Goal: Task Accomplishment & Management: Complete application form

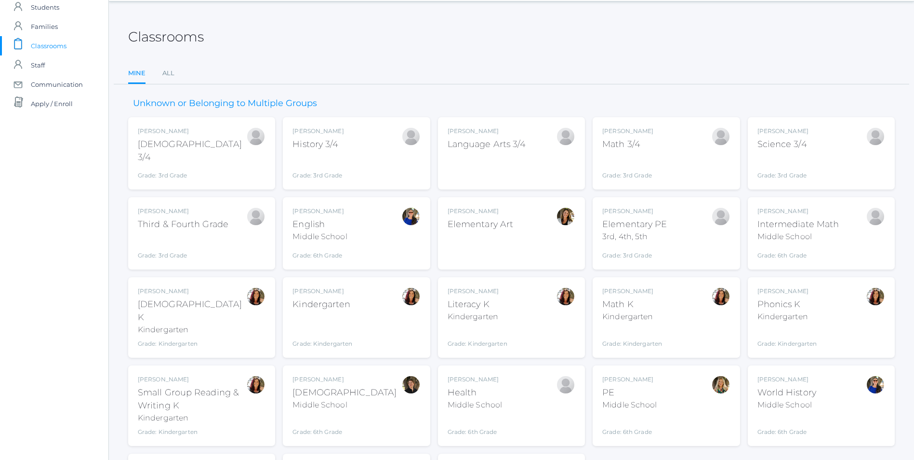
scroll to position [48, 0]
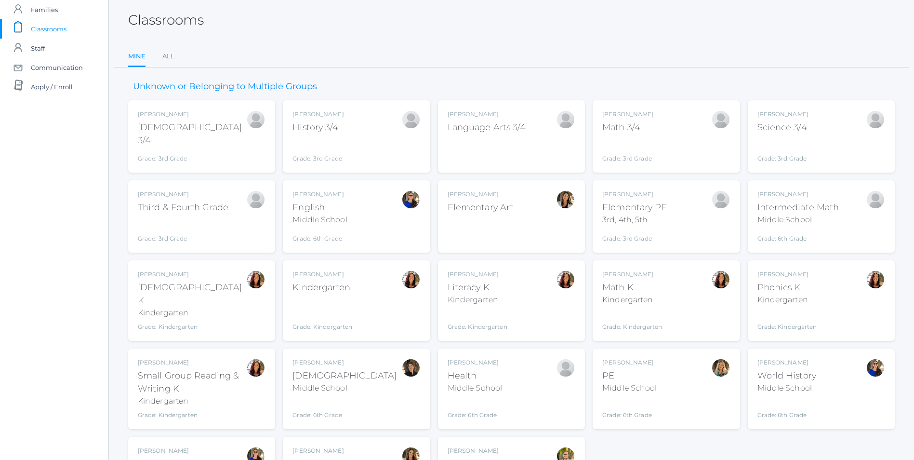
click at [382, 302] on div "Gina Pecor Kindergarten Grade: Kindergarten KINDER" at bounding box center [356, 300] width 128 height 61
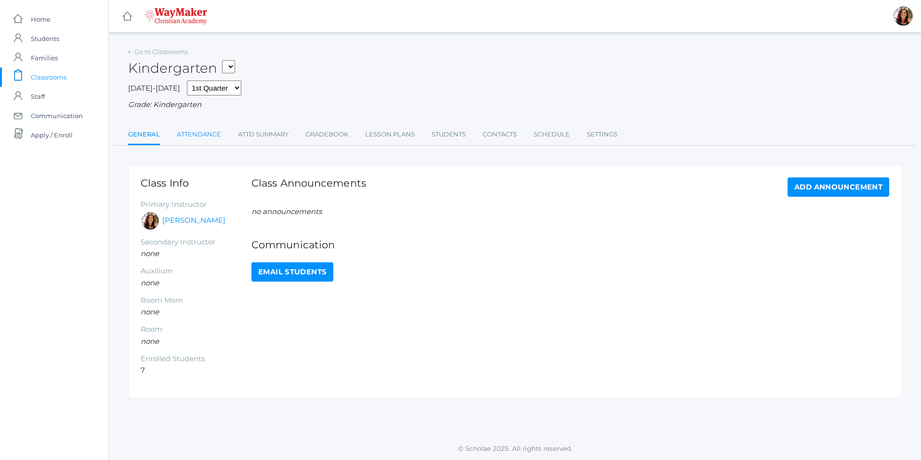
click at [201, 132] on link "Attendance" at bounding box center [199, 134] width 44 height 19
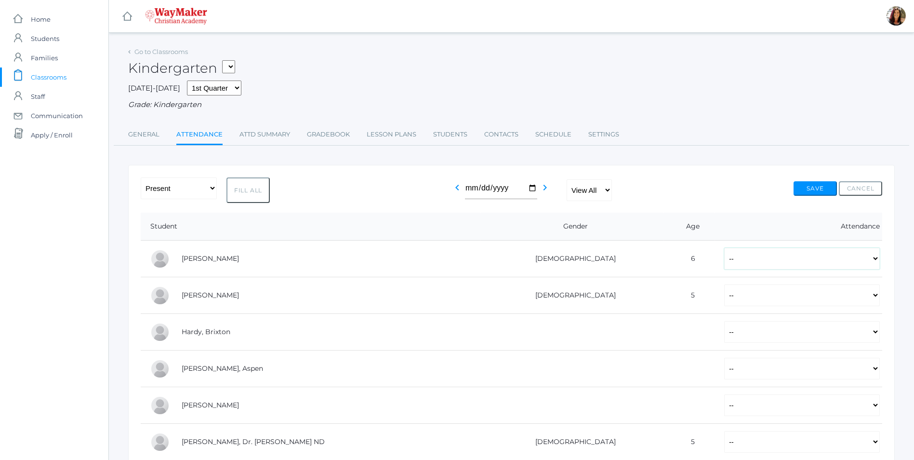
click at [875, 264] on select "-- Present Tardy Excused Tardy Unexcused Absent Excused Absent Unexcused" at bounding box center [802, 259] width 156 height 22
select select "P"
click at [724, 249] on select "-- Present Tardy Excused Tardy Unexcused Absent Excused Absent Unexcused" at bounding box center [802, 259] width 156 height 22
click at [873, 300] on select "-- Present Tardy Excused Tardy Unexcused Absent Excused Absent Unexcused" at bounding box center [802, 295] width 156 height 22
select select "P"
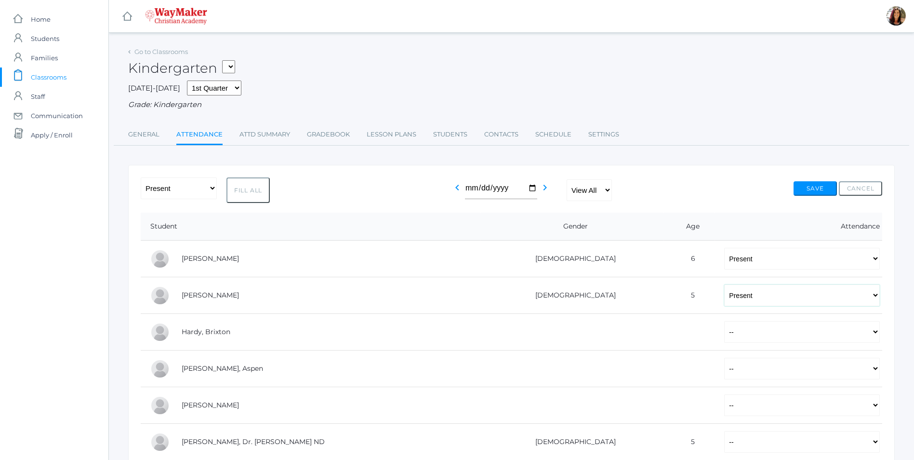
click at [724, 285] on select "-- Present Tardy Excused Tardy Unexcused Absent Excused Absent Unexcused" at bounding box center [802, 295] width 156 height 22
click at [874, 334] on select "-- Present Tardy Excused Tardy Unexcused Absent Excused Absent Unexcused" at bounding box center [802, 332] width 156 height 22
select select "P"
click at [724, 322] on select "-- Present Tardy Excused Tardy Unexcused Absent Excused Absent Unexcused" at bounding box center [802, 332] width 156 height 22
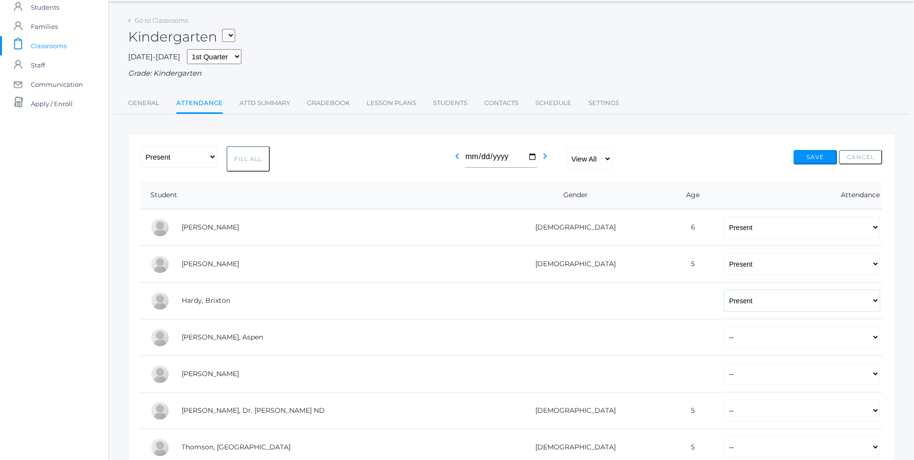
scroll to position [48, 0]
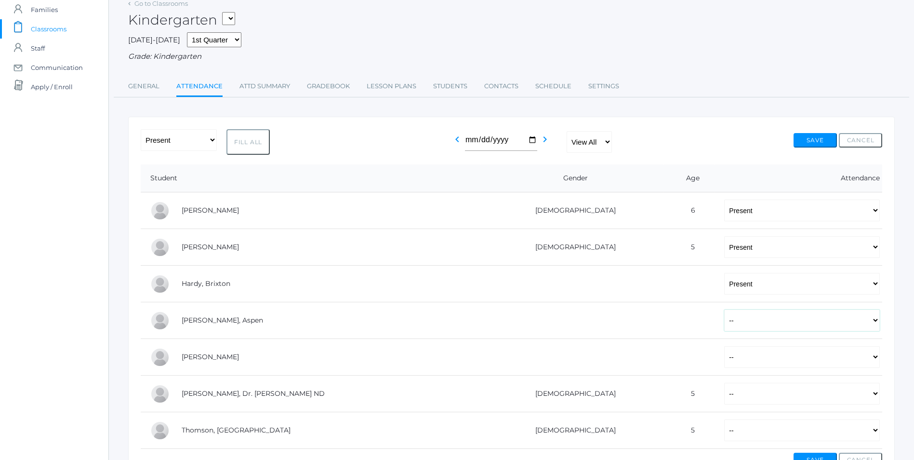
click at [875, 325] on select "-- Present Tardy Excused Tardy Unexcused Absent Excused Absent Unexcused" at bounding box center [802, 320] width 156 height 22
select select "P"
click at [724, 310] on select "-- Present Tardy Excused Tardy Unexcused Absent Excused Absent Unexcused" at bounding box center [802, 320] width 156 height 22
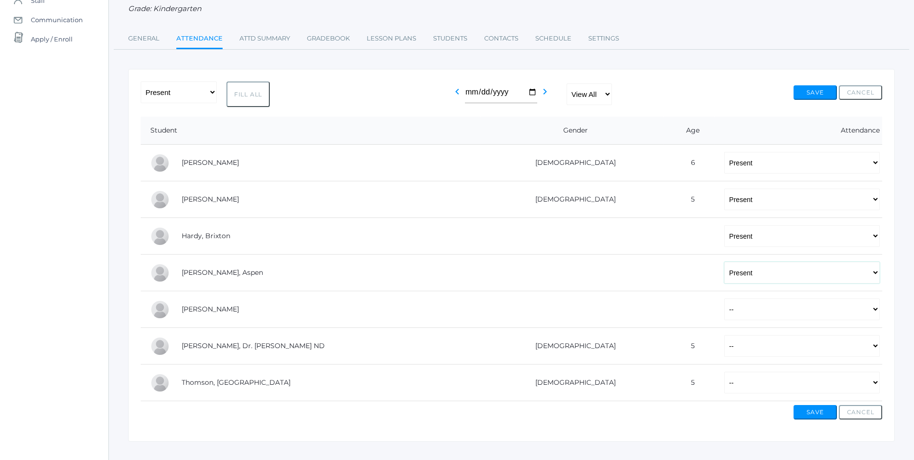
scroll to position [96, 0]
click at [879, 312] on select "-- Present Tardy Excused Tardy Unexcused Absent Excused Absent Unexcused" at bounding box center [802, 309] width 156 height 22
select select "AE"
click at [724, 299] on select "-- Present Tardy Excused Tardy Unexcused Absent Excused Absent Unexcused" at bounding box center [802, 309] width 156 height 22
click at [877, 348] on select "-- Present Tardy Excused Tardy Unexcused Absent Excused Absent Unexcused" at bounding box center [802, 345] width 156 height 22
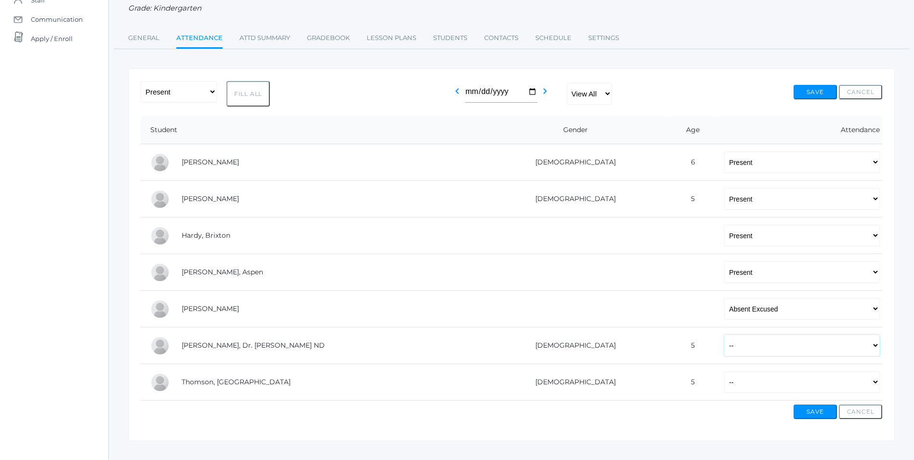
select select "AE"
click at [724, 335] on select "-- Present Tardy Excused Tardy Unexcused Absent Excused Absent Unexcused" at bounding box center [802, 345] width 156 height 22
click at [877, 384] on select "-- Present Tardy Excused Tardy Unexcused Absent Excused Absent Unexcused" at bounding box center [802, 382] width 156 height 22
select select "P"
click at [724, 372] on select "-- Present Tardy Excused Tardy Unexcused Absent Excused Absent Unexcused" at bounding box center [802, 382] width 156 height 22
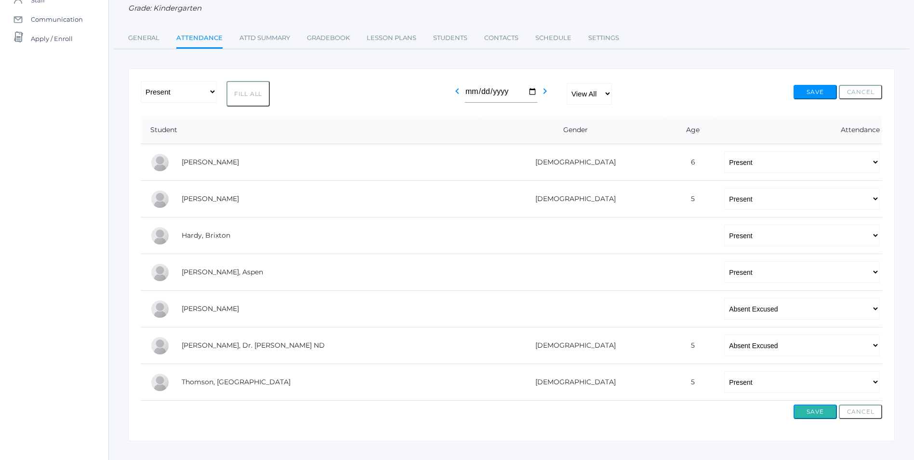
click at [817, 414] on button "Save" at bounding box center [814, 411] width 43 height 14
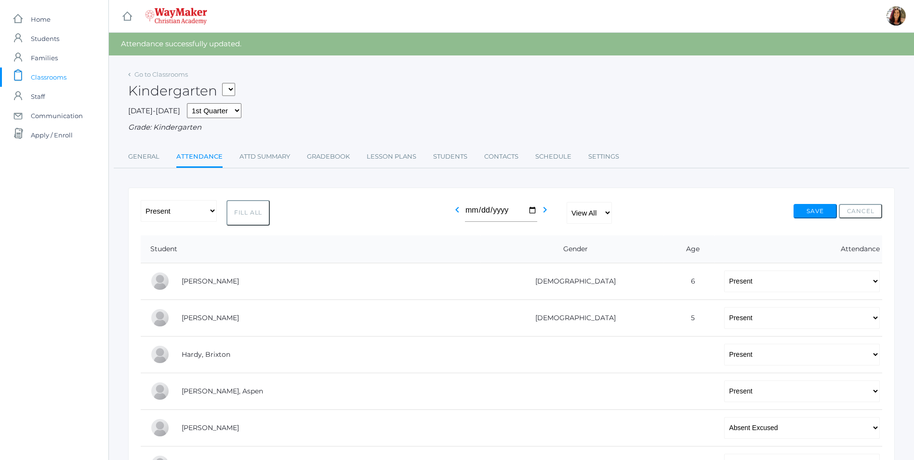
click at [235, 90] on select "KINDER - Phonics K Kindergarten KINDER - Literacy K Kindergarten KINDER - Bible…" at bounding box center [228, 89] width 13 height 13
select select "2554"
click at [225, 83] on select "KINDER - Phonics K Kindergarten KINDER - Literacy K Kindergarten KINDER - Bible…" at bounding box center [228, 89] width 13 height 13
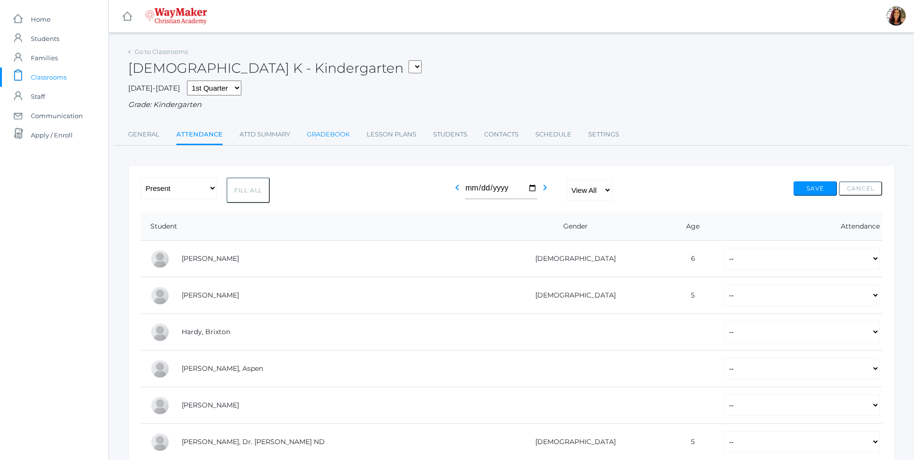
click at [333, 138] on link "Gradebook" at bounding box center [328, 134] width 43 height 19
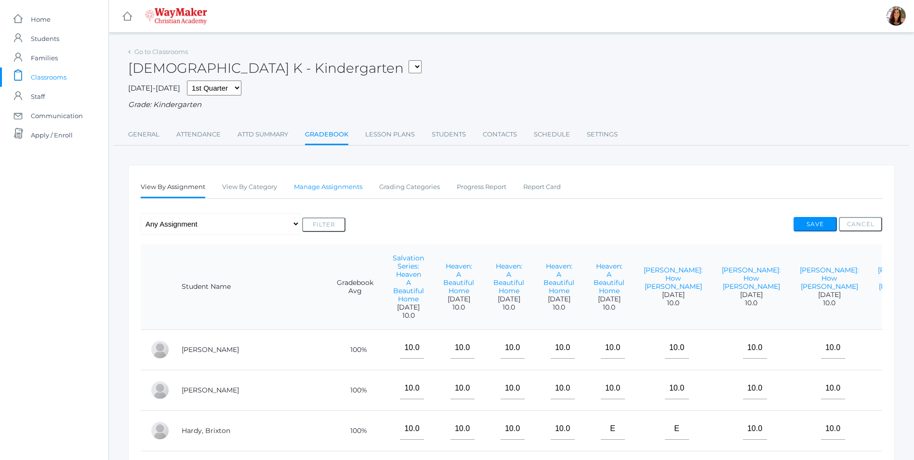
click at [310, 190] on link "Manage Assignments" at bounding box center [328, 186] width 68 height 19
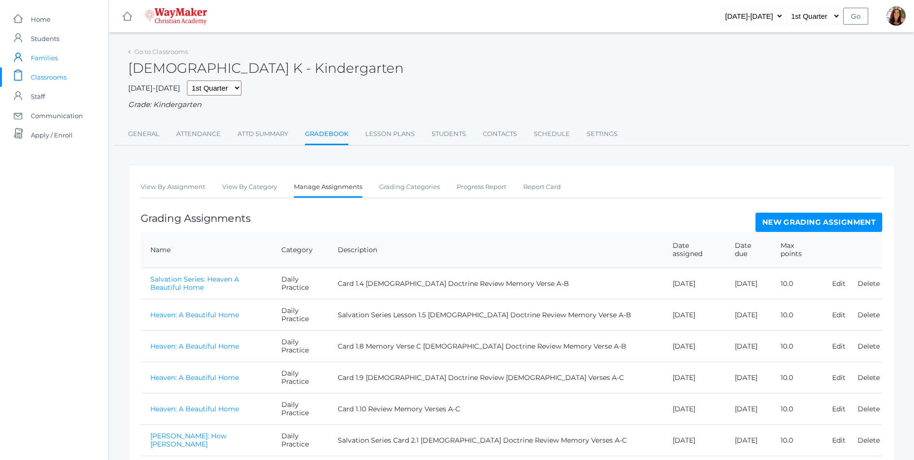
click at [51, 57] on span "Families" at bounding box center [44, 57] width 27 height 19
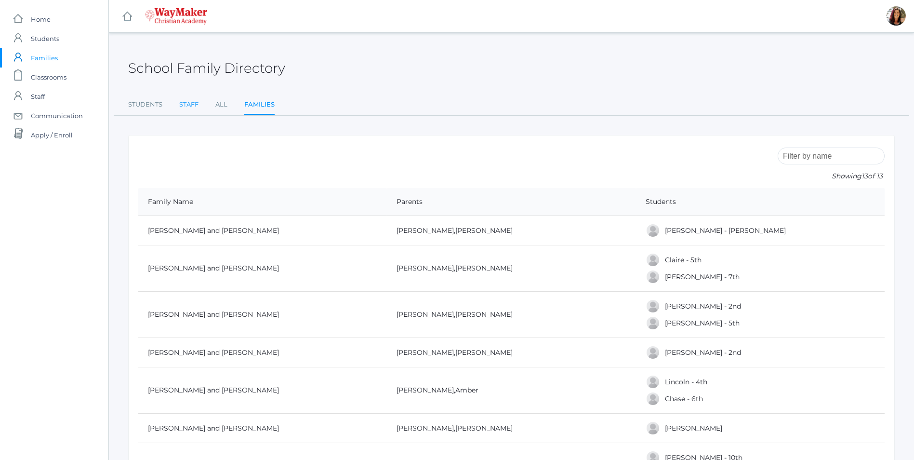
click at [190, 105] on link "Staff" at bounding box center [188, 104] width 19 height 19
